Goal: Check status: Check status

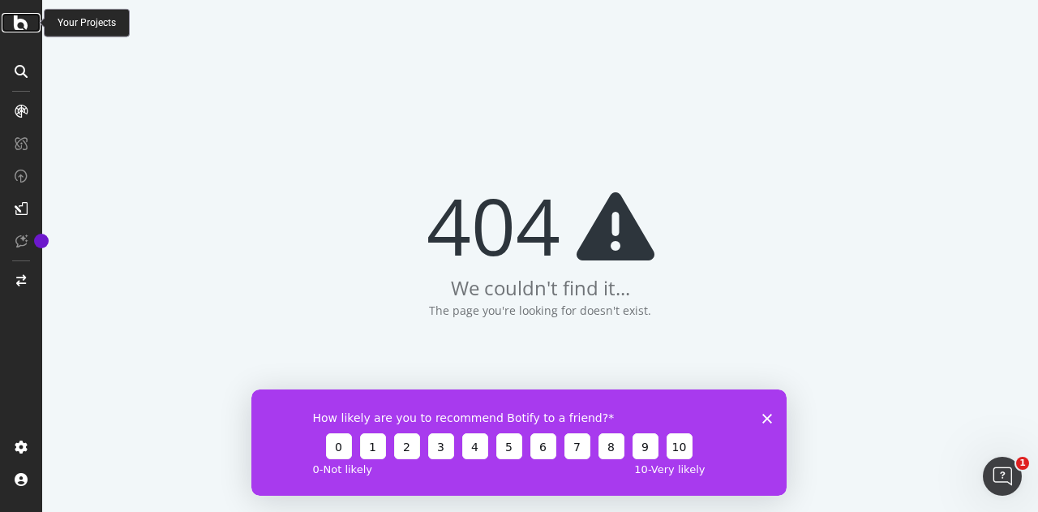
click at [19, 24] on icon at bounding box center [21, 22] width 15 height 19
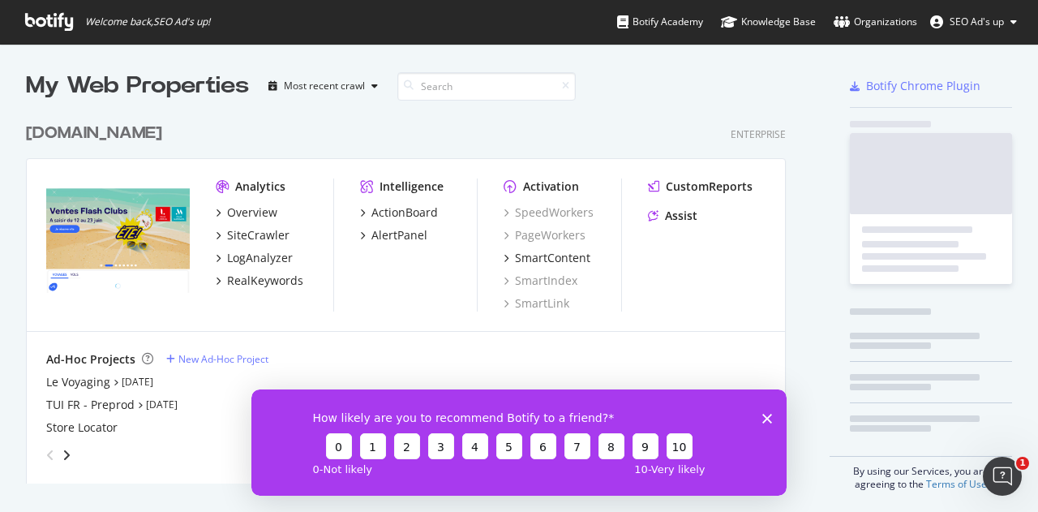
scroll to position [368, 760]
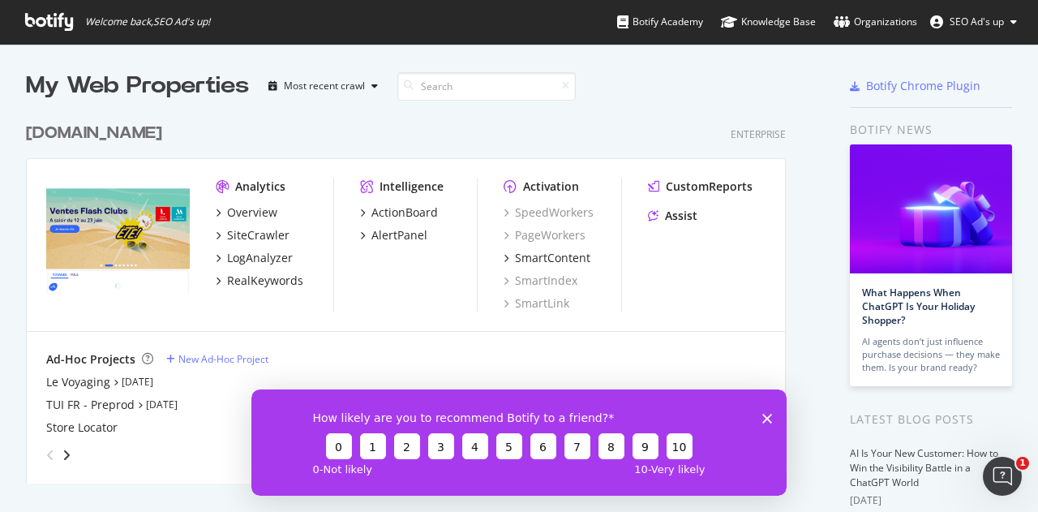
click at [772, 420] on icon "Fermer l'enquête" at bounding box center [768, 418] width 10 height 10
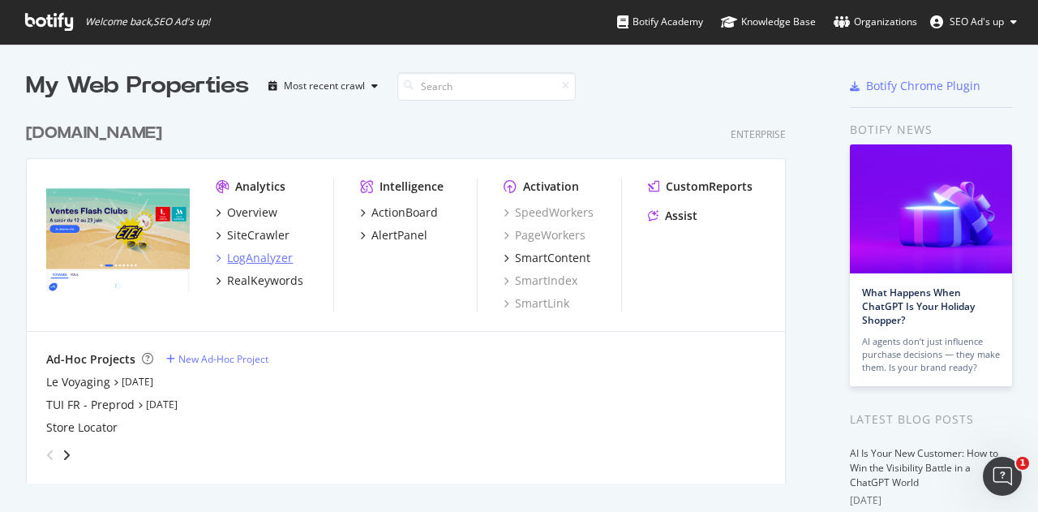
click at [264, 257] on div "LogAnalyzer" at bounding box center [260, 258] width 66 height 16
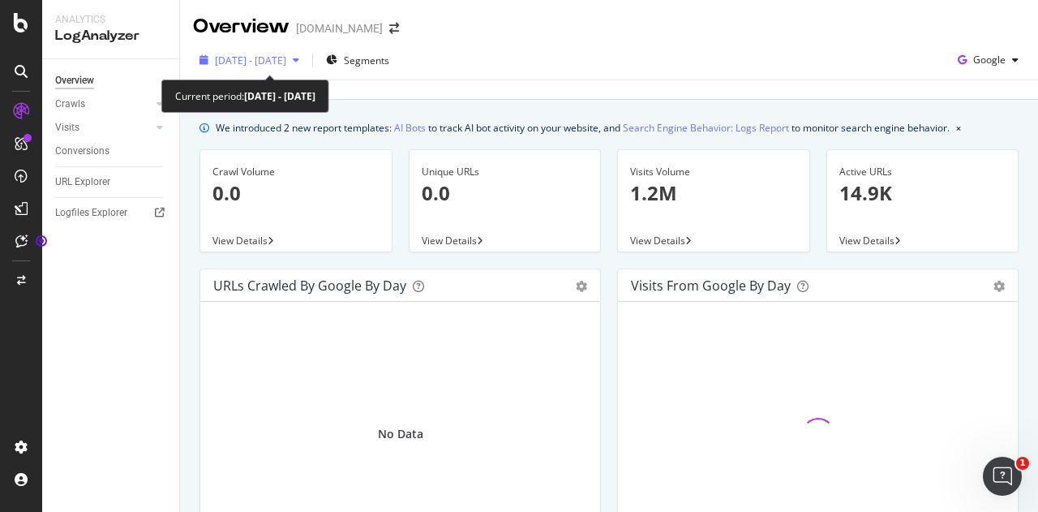
click at [286, 62] on span "[DATE] - [DATE]" at bounding box center [250, 61] width 71 height 14
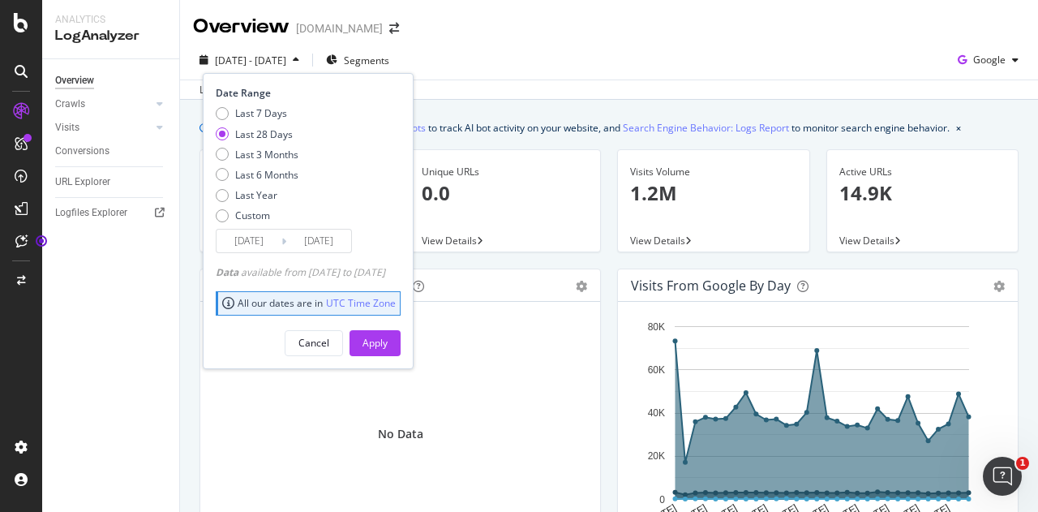
click at [277, 135] on div "Last 28 Days" at bounding box center [264, 134] width 58 height 14
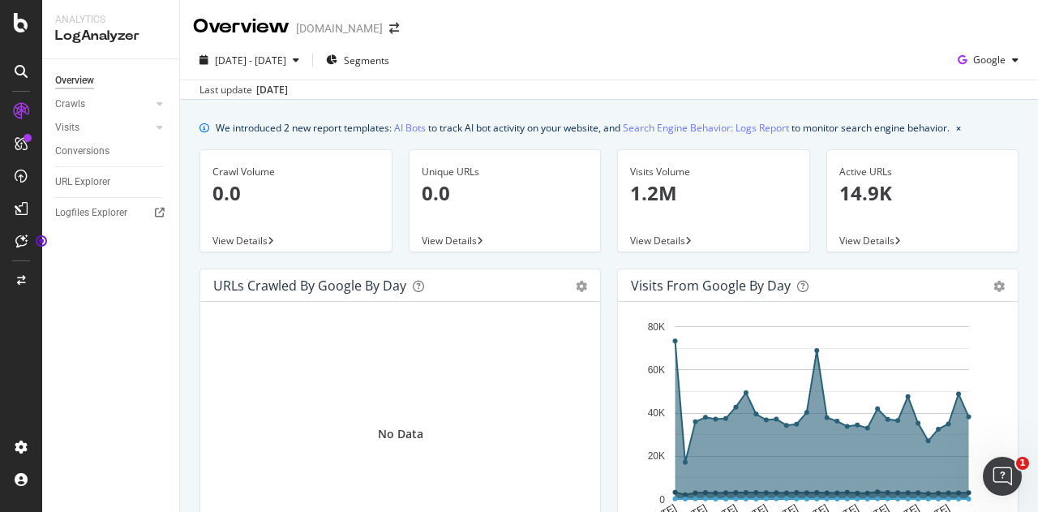
click at [555, 67] on div "[DATE] - [DATE] Segments Google" at bounding box center [609, 63] width 858 height 32
